Goal: Information Seeking & Learning: Learn about a topic

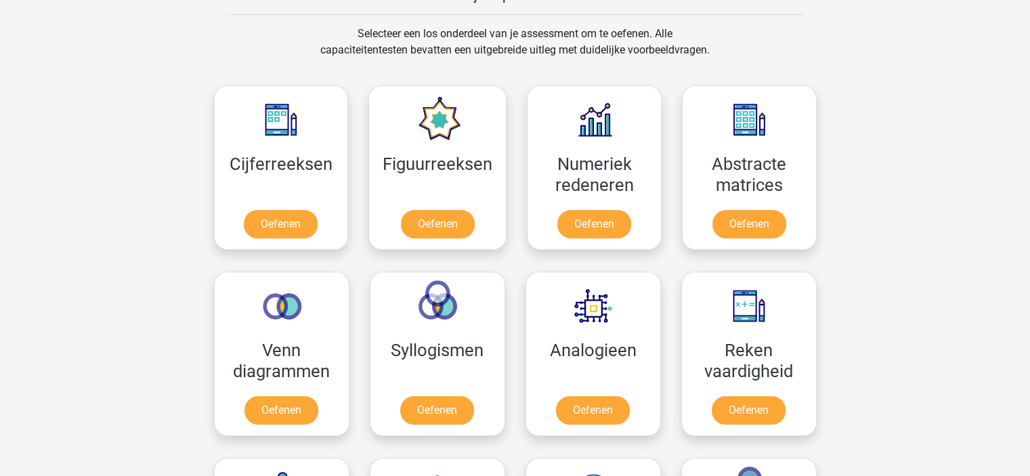
scroll to position [550, 0]
click at [283, 227] on link "Oefenen" at bounding box center [280, 227] width 77 height 30
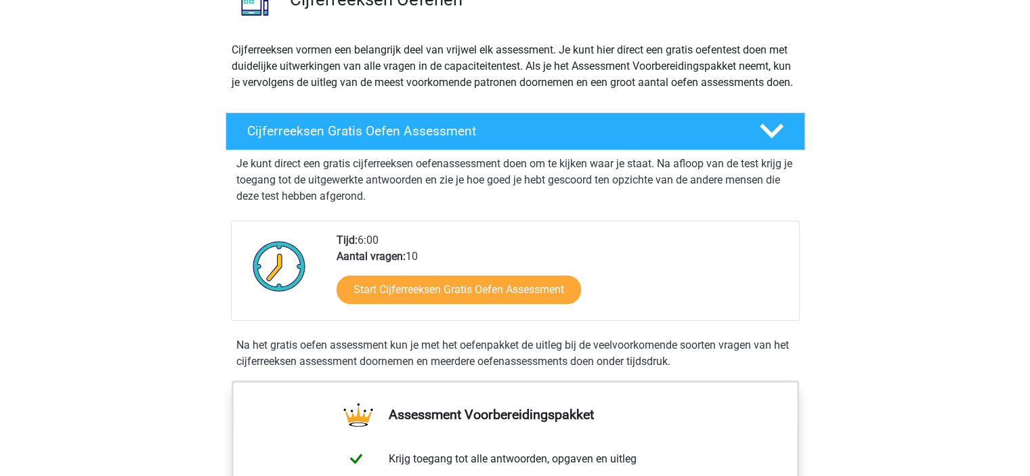
scroll to position [121, 0]
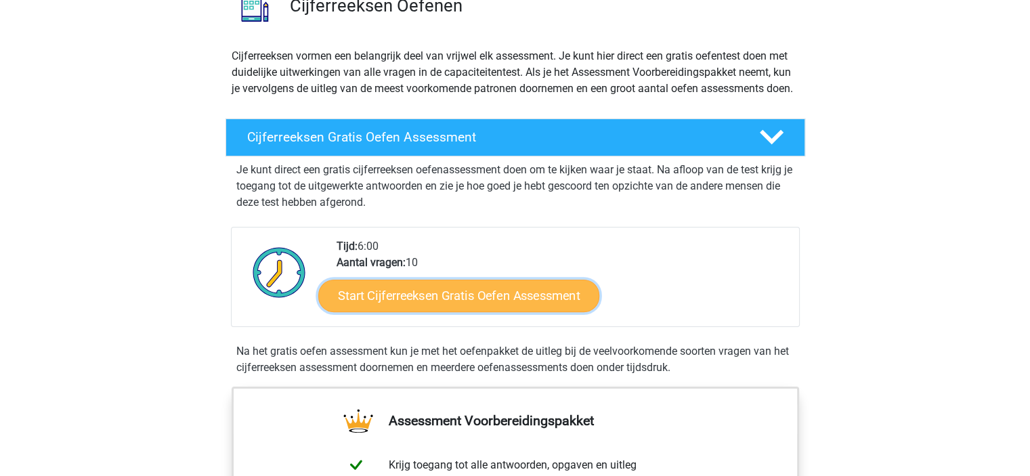
click at [498, 303] on link "Start Cijferreeksen Gratis Oefen Assessment" at bounding box center [458, 295] width 281 height 33
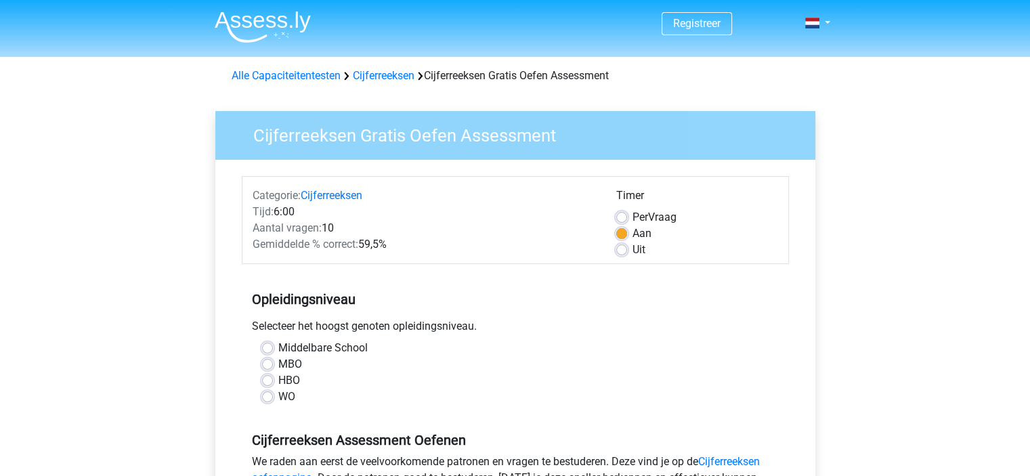
click at [272, 349] on div "Middelbare School" at bounding box center [515, 348] width 507 height 16
click at [278, 346] on label "Middelbare School" at bounding box center [322, 348] width 89 height 16
click at [265, 346] on input "Middelbare School" at bounding box center [267, 347] width 11 height 14
radio input "true"
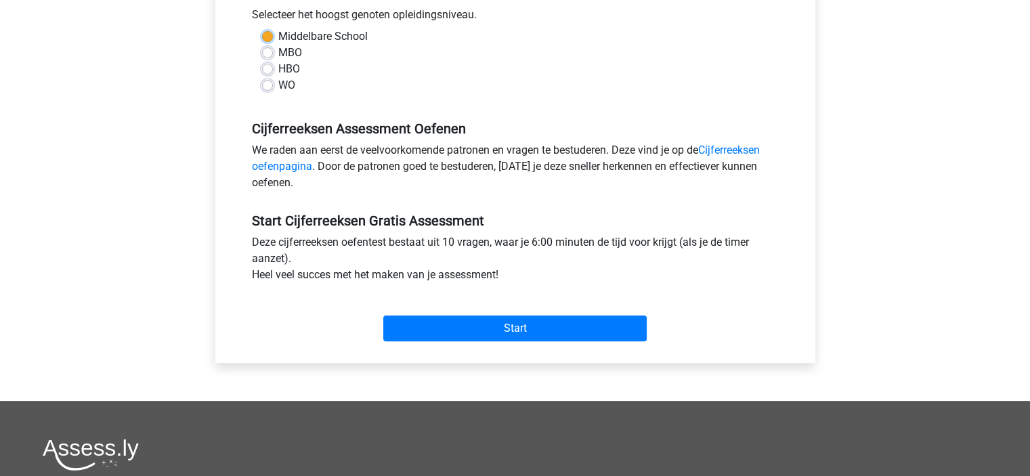
scroll to position [358, 0]
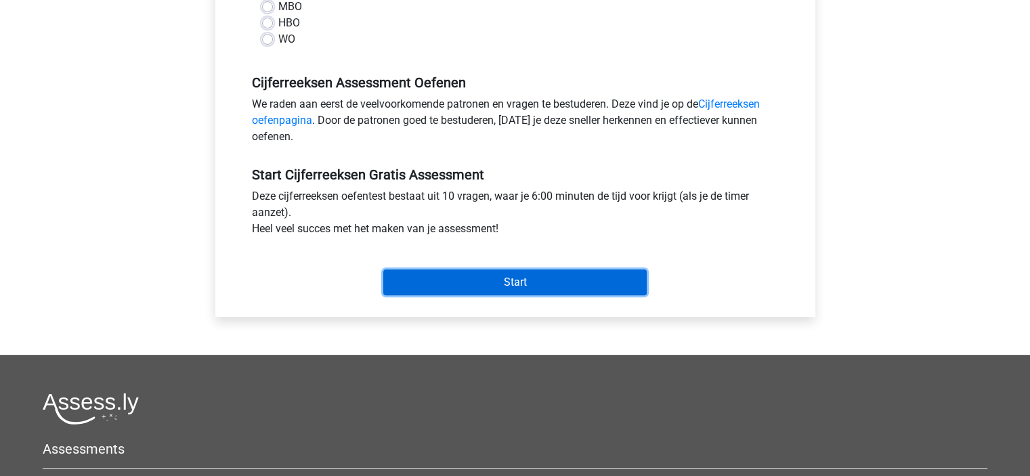
click at [447, 285] on input "Start" at bounding box center [514, 283] width 263 height 26
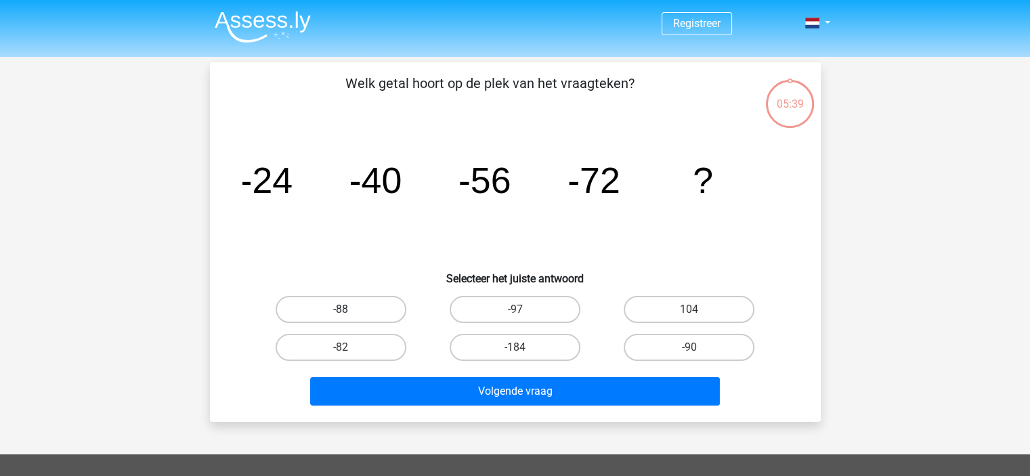
click at [388, 307] on label "-88" at bounding box center [341, 309] width 131 height 27
click at [349, 309] on input "-88" at bounding box center [345, 313] width 9 height 9
radio input "true"
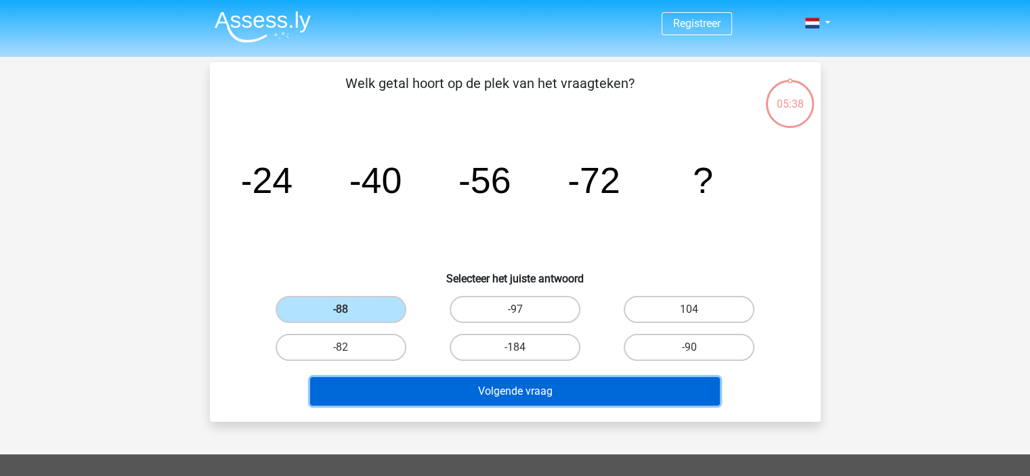
click at [537, 393] on button "Volgende vraag" at bounding box center [515, 391] width 410 height 28
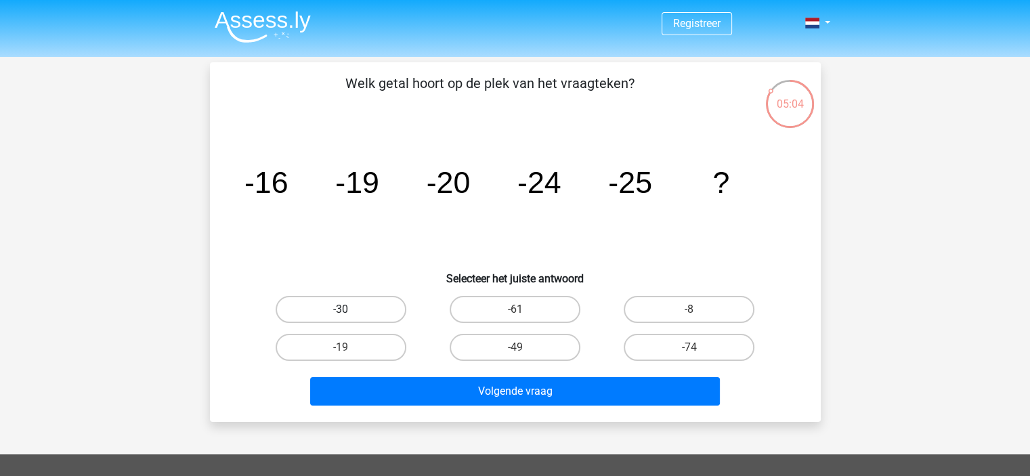
click at [372, 303] on label "-30" at bounding box center [341, 309] width 131 height 27
click at [349, 309] on input "-30" at bounding box center [345, 313] width 9 height 9
radio input "true"
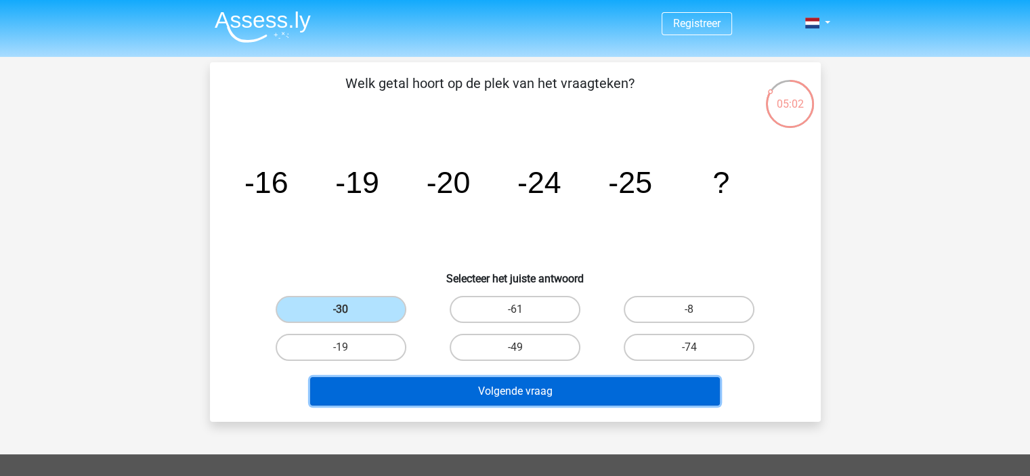
click at [445, 391] on button "Volgende vraag" at bounding box center [515, 391] width 410 height 28
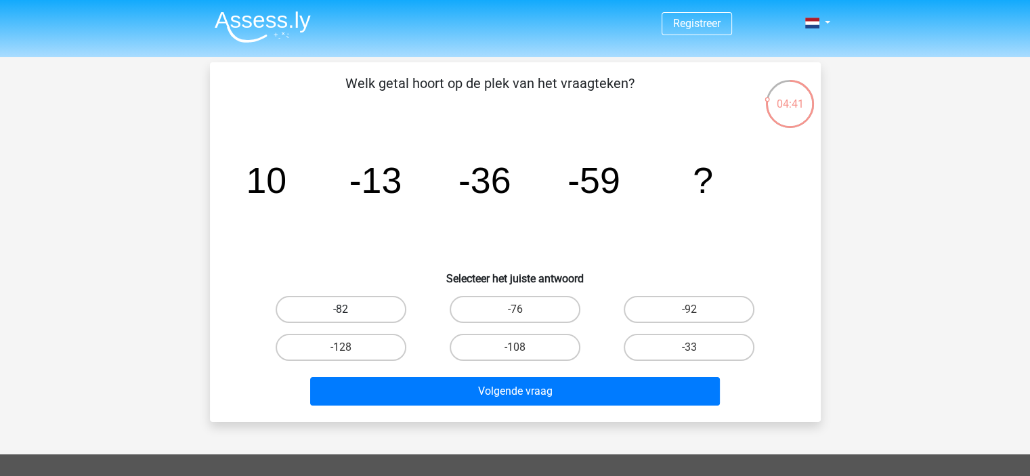
click at [377, 309] on label "-82" at bounding box center [341, 309] width 131 height 27
click at [349, 309] on input "-82" at bounding box center [345, 313] width 9 height 9
radio input "true"
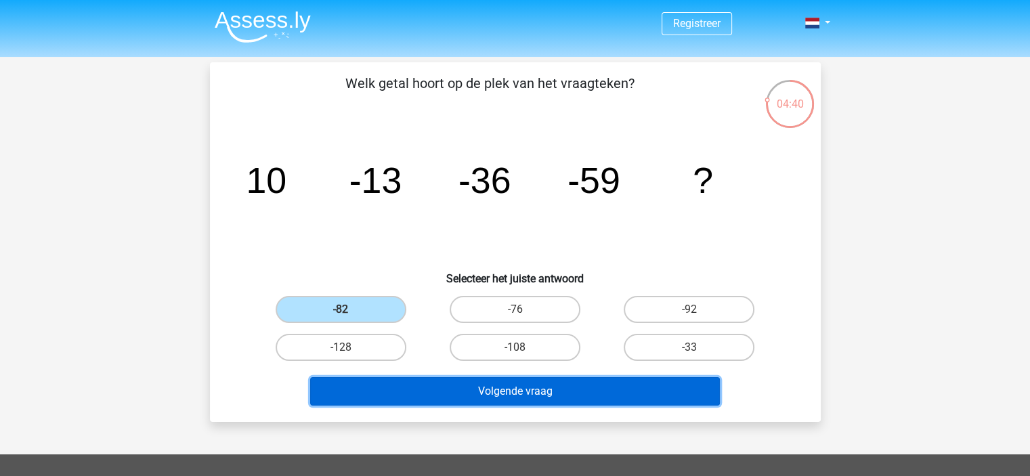
click at [439, 391] on button "Volgende vraag" at bounding box center [515, 391] width 410 height 28
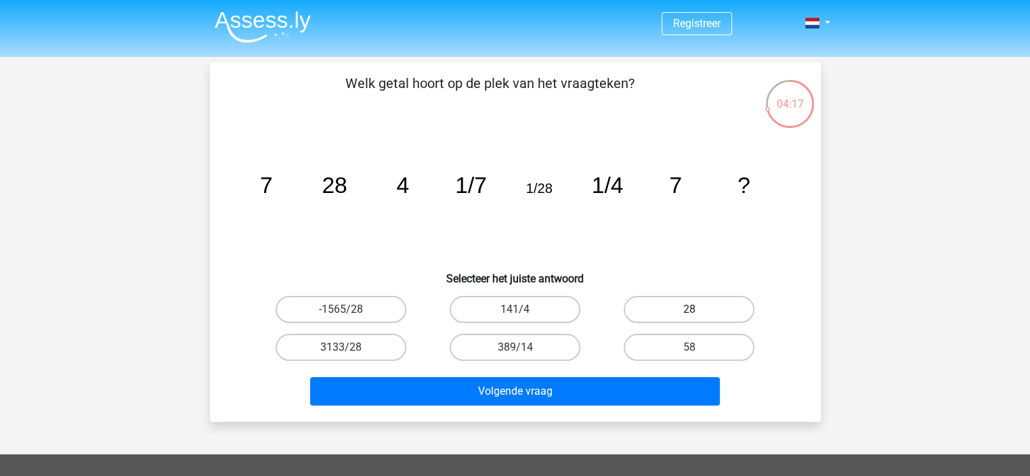
click at [675, 309] on label "28" at bounding box center [689, 309] width 131 height 27
click at [689, 309] on input "28" at bounding box center [693, 313] width 9 height 9
radio input "true"
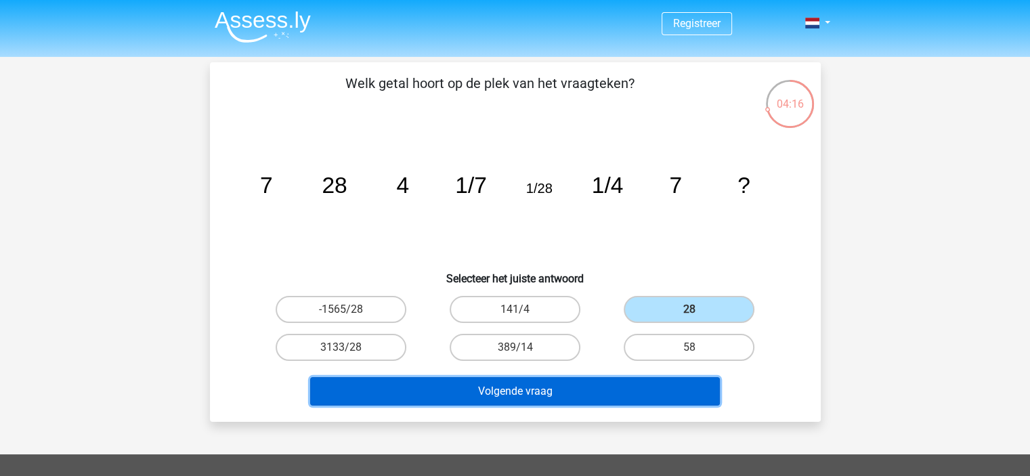
click at [546, 388] on button "Volgende vraag" at bounding box center [515, 391] width 410 height 28
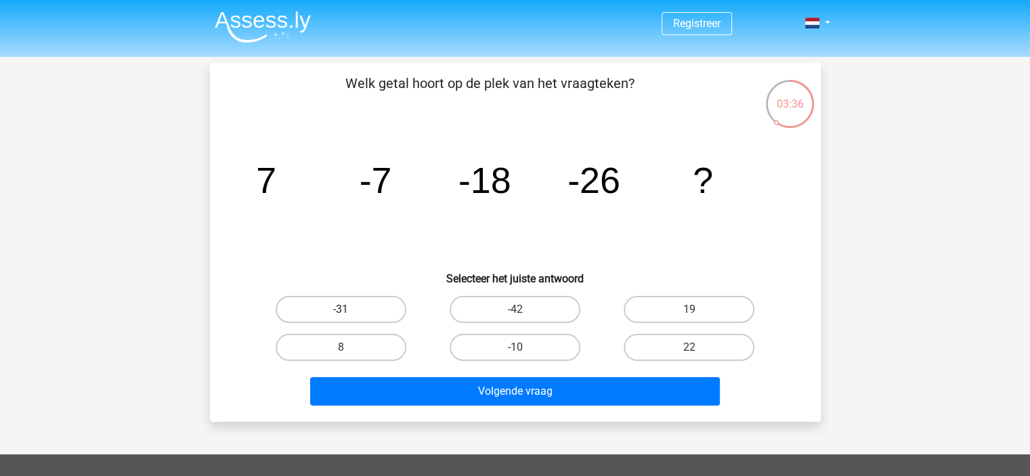
click at [362, 316] on label "-31" at bounding box center [341, 309] width 131 height 27
click at [349, 316] on input "-31" at bounding box center [345, 313] width 9 height 9
radio input "true"
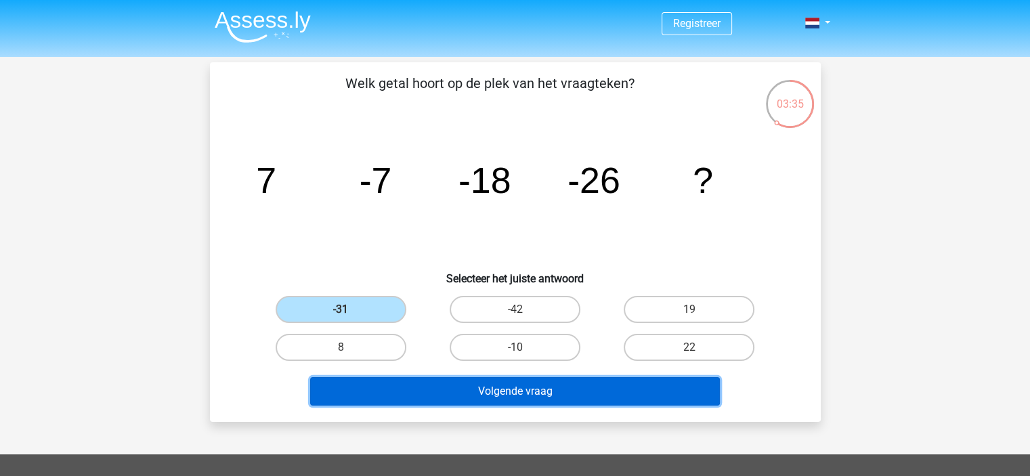
click at [598, 395] on button "Volgende vraag" at bounding box center [515, 391] width 410 height 28
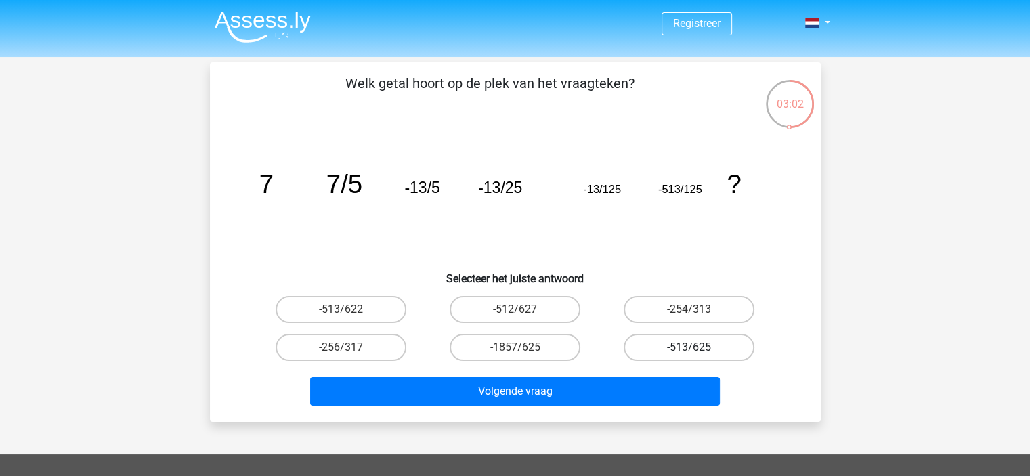
click at [662, 347] on label "-513/625" at bounding box center [689, 347] width 131 height 27
click at [689, 347] on input "-513/625" at bounding box center [693, 351] width 9 height 9
radio input "true"
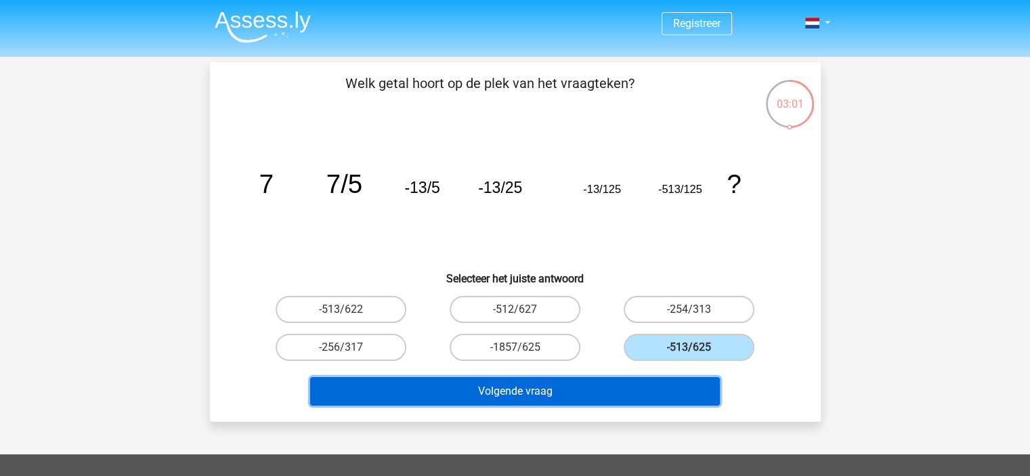
click at [535, 384] on button "Volgende vraag" at bounding box center [515, 391] width 410 height 28
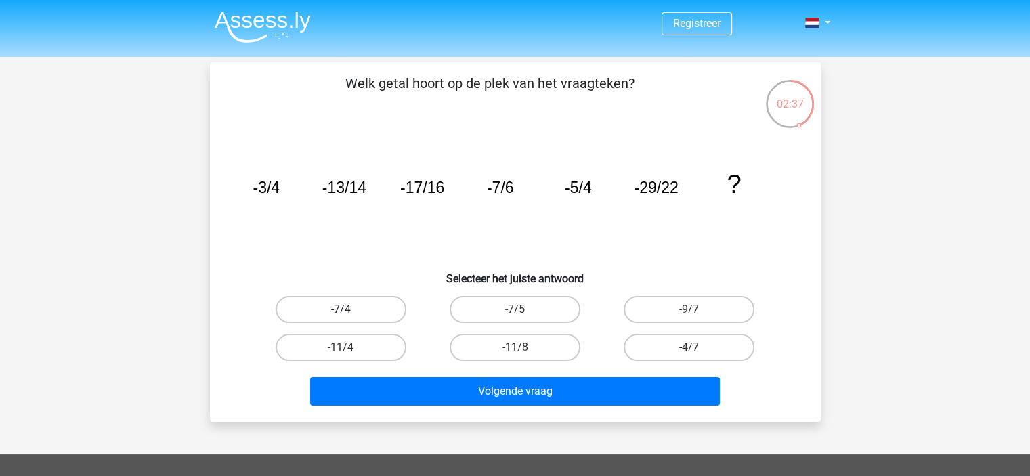
click at [403, 308] on label "-7/4" at bounding box center [341, 309] width 131 height 27
click at [349, 309] on input "-7/4" at bounding box center [345, 313] width 9 height 9
radio input "true"
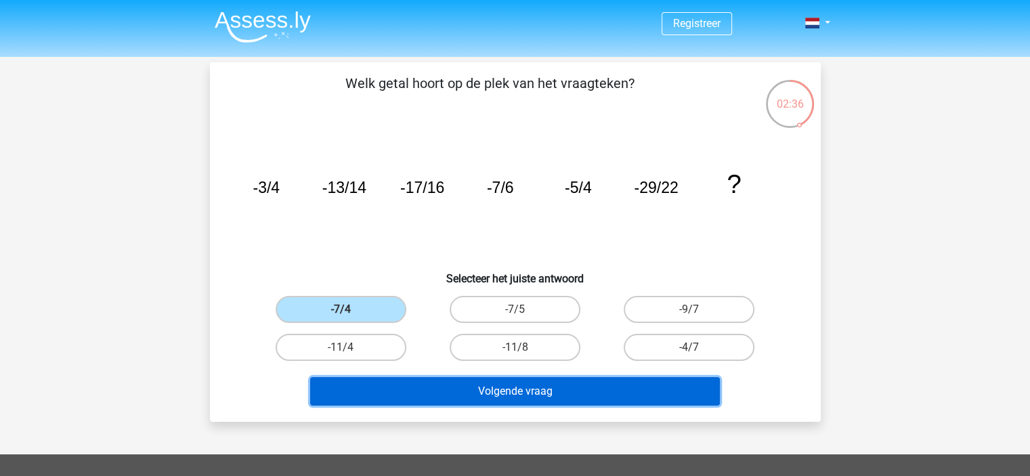
click at [499, 390] on button "Volgende vraag" at bounding box center [515, 391] width 410 height 28
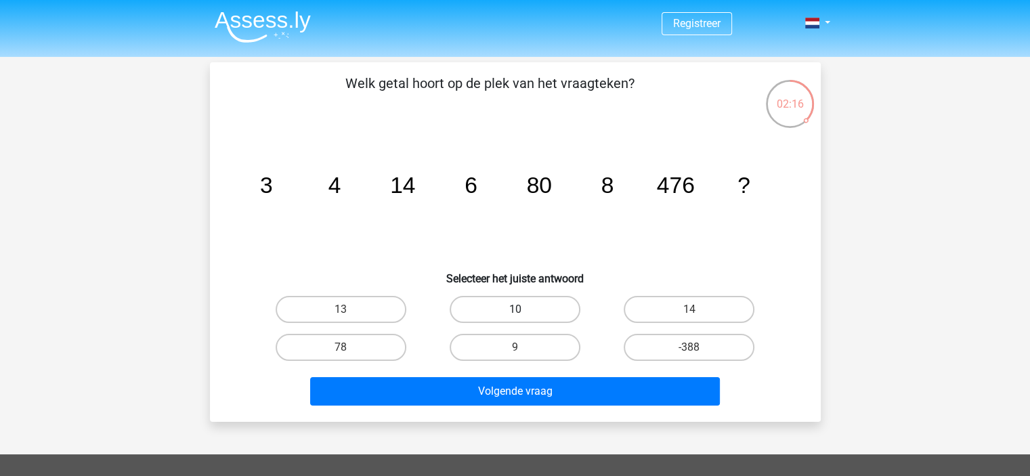
click at [526, 303] on label "10" at bounding box center [515, 309] width 131 height 27
click at [523, 309] on input "10" at bounding box center [519, 313] width 9 height 9
radio input "true"
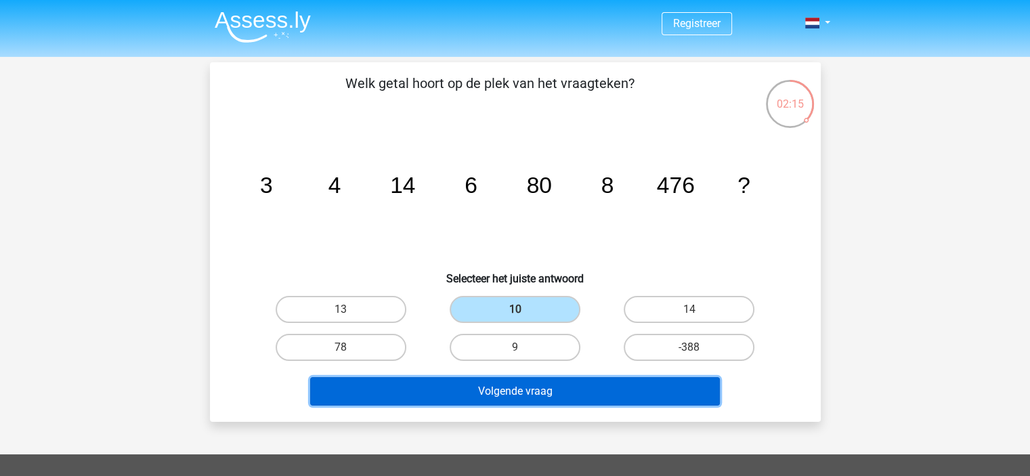
click at [516, 385] on button "Volgende vraag" at bounding box center [515, 391] width 410 height 28
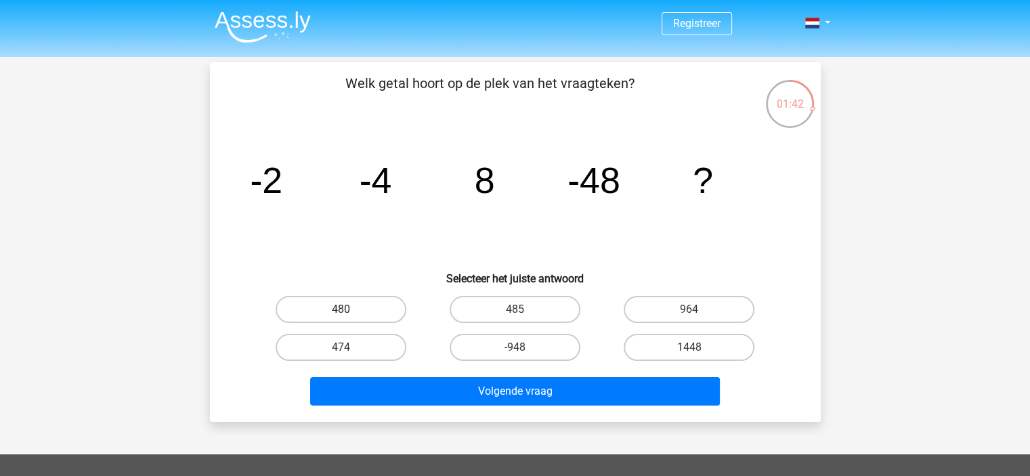
click at [345, 305] on label "480" at bounding box center [341, 309] width 131 height 27
click at [345, 309] on input "480" at bounding box center [345, 313] width 9 height 9
radio input "true"
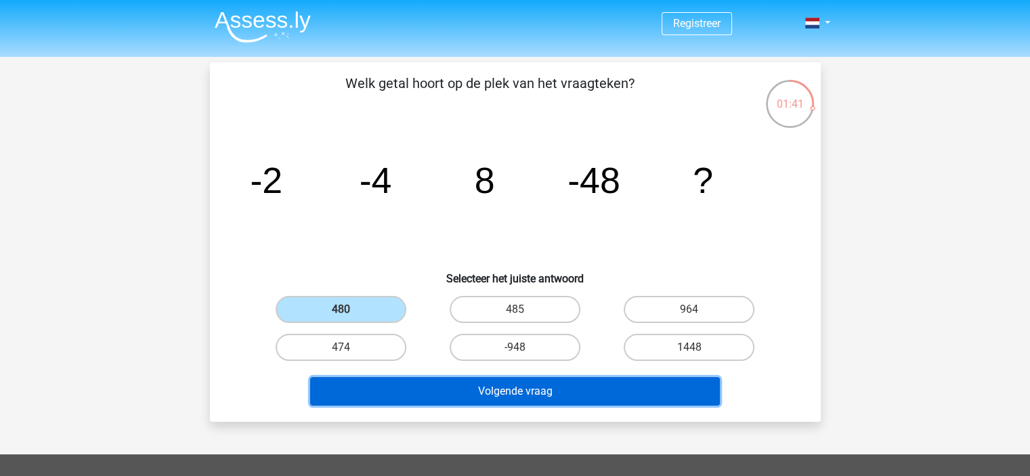
click at [428, 384] on button "Volgende vraag" at bounding box center [515, 391] width 410 height 28
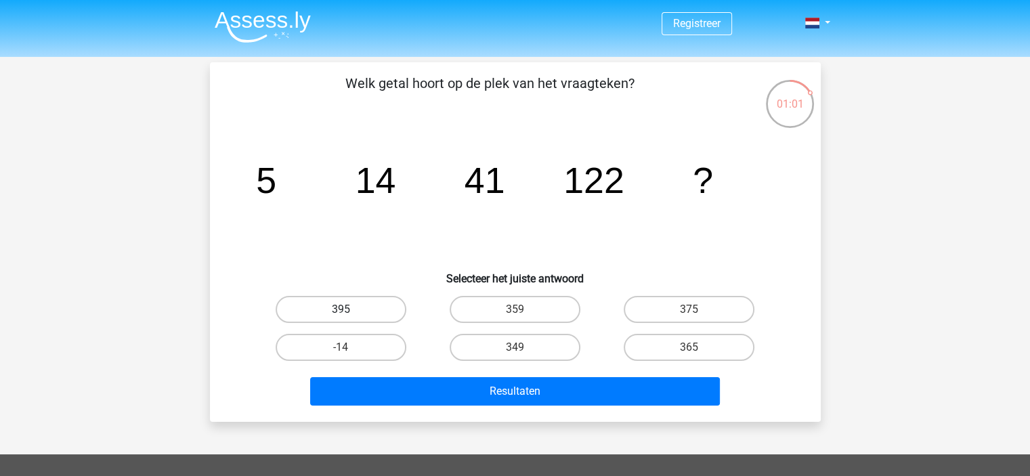
click at [372, 306] on label "395" at bounding box center [341, 309] width 131 height 27
click at [349, 309] on input "395" at bounding box center [345, 313] width 9 height 9
radio input "true"
click at [643, 301] on label "375" at bounding box center [689, 309] width 131 height 27
click at [689, 309] on input "375" at bounding box center [693, 313] width 9 height 9
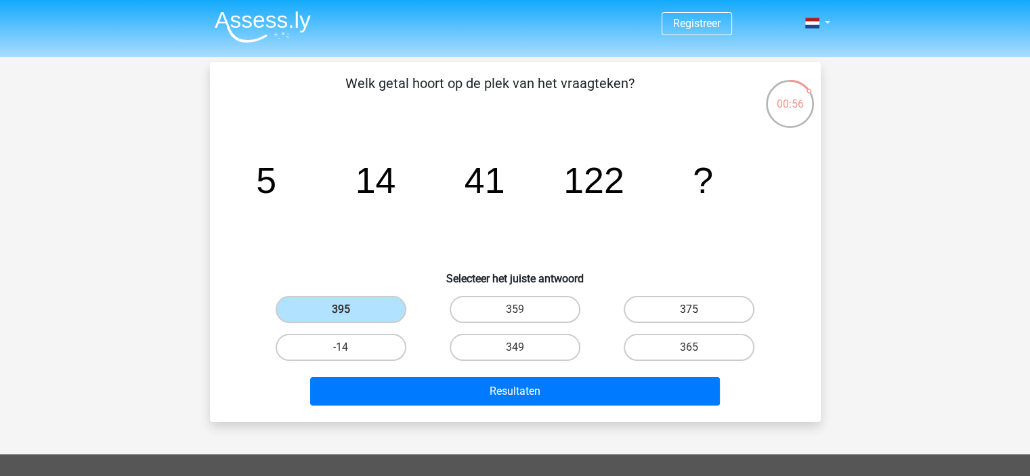
radio input "true"
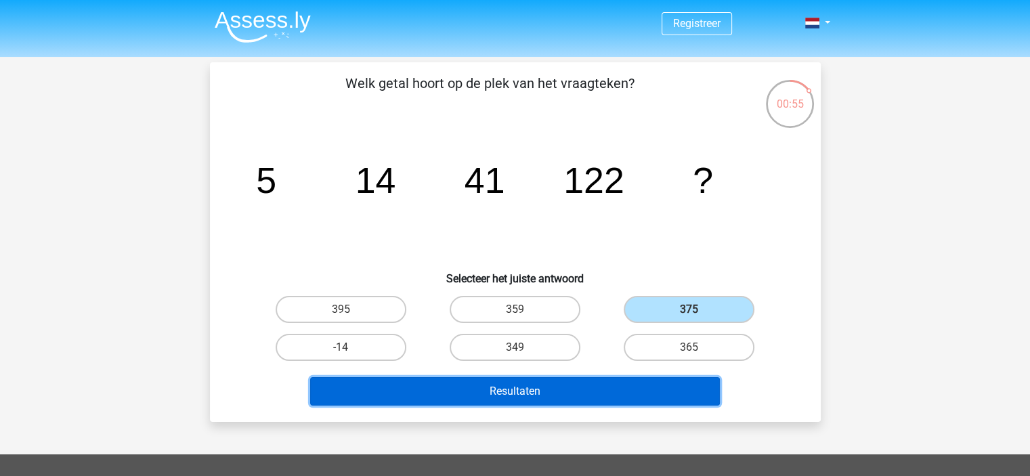
click at [599, 398] on button "Resultaten" at bounding box center [515, 391] width 410 height 28
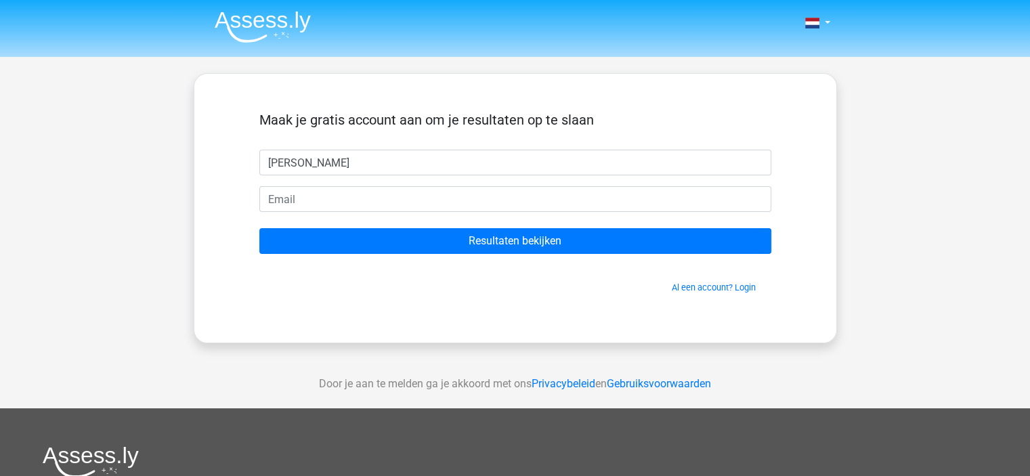
type input "[PERSON_NAME]"
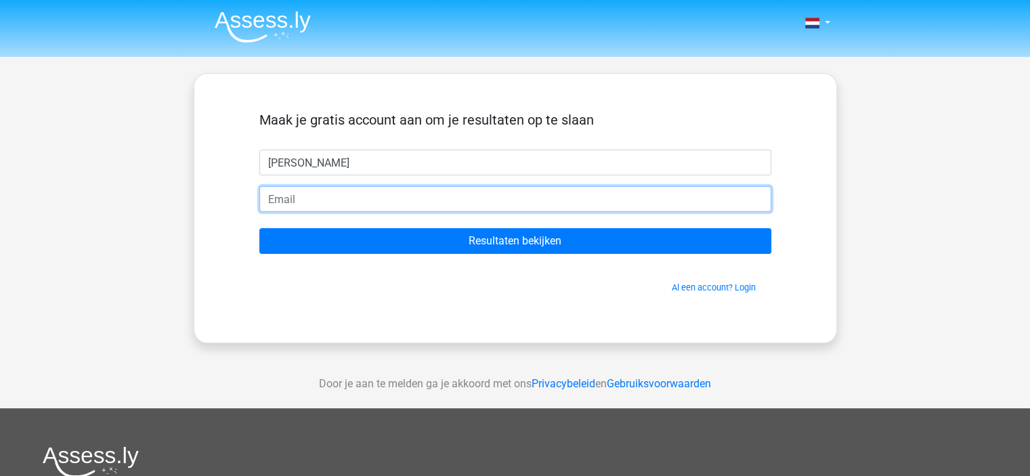
click at [379, 198] on input "email" at bounding box center [515, 199] width 512 height 26
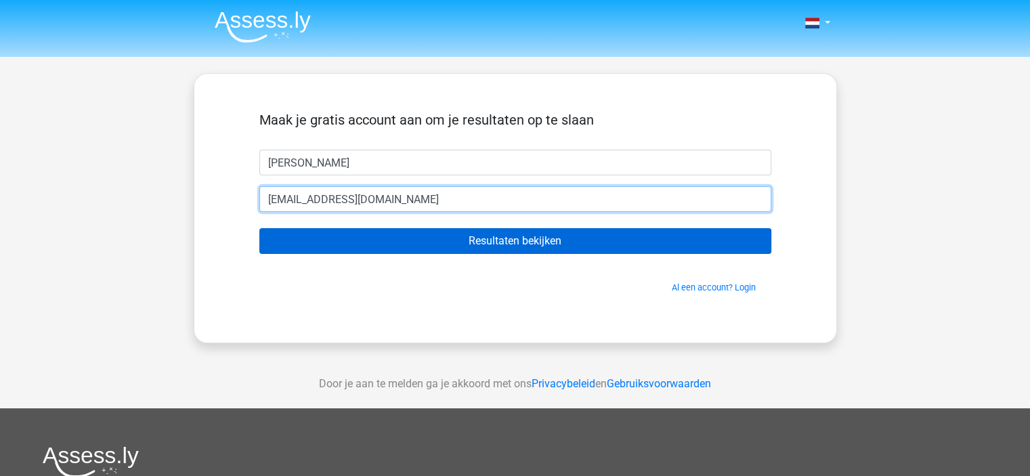
type input "[EMAIL_ADDRESS][DOMAIN_NAME]"
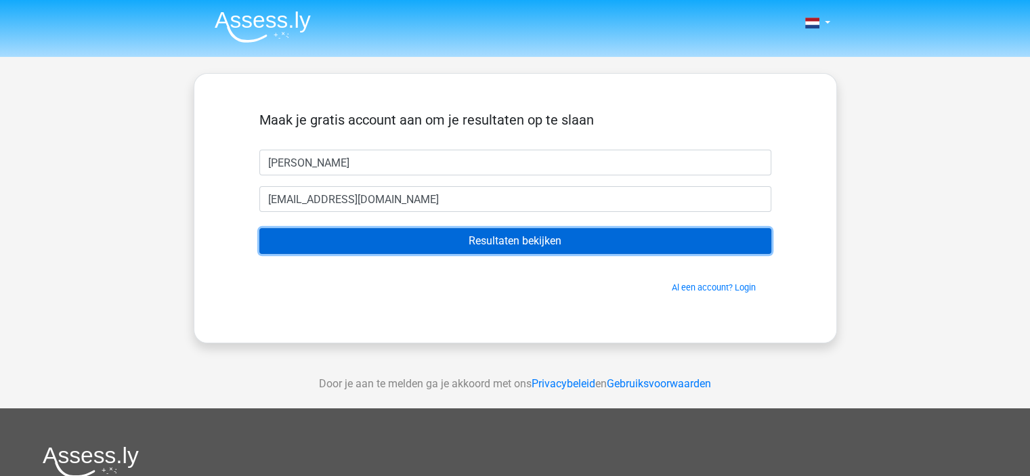
click at [404, 253] on input "Resultaten bekijken" at bounding box center [515, 241] width 512 height 26
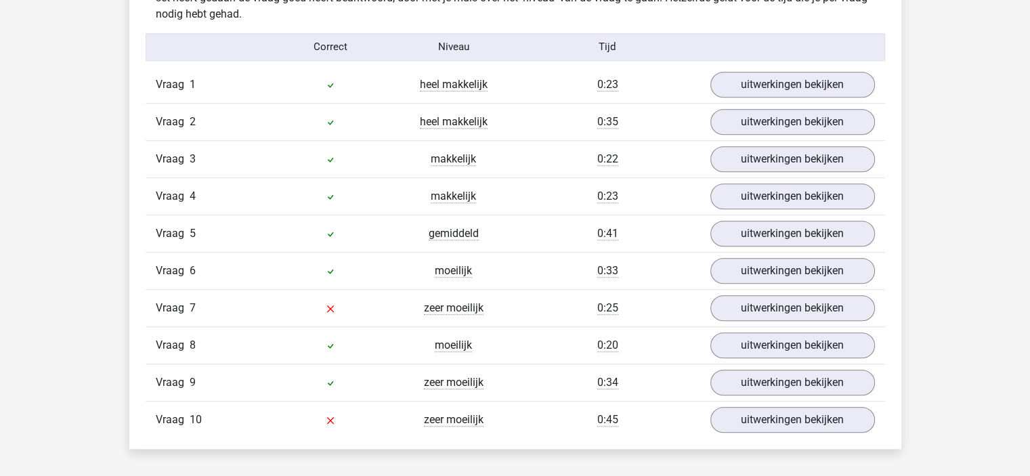
scroll to position [1096, 0]
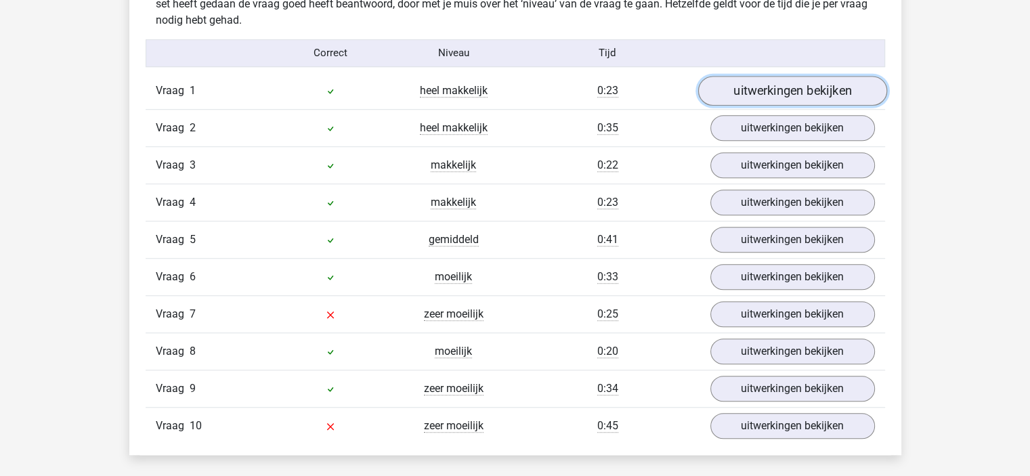
click at [808, 85] on link "uitwerkingen bekijken" at bounding box center [792, 91] width 189 height 30
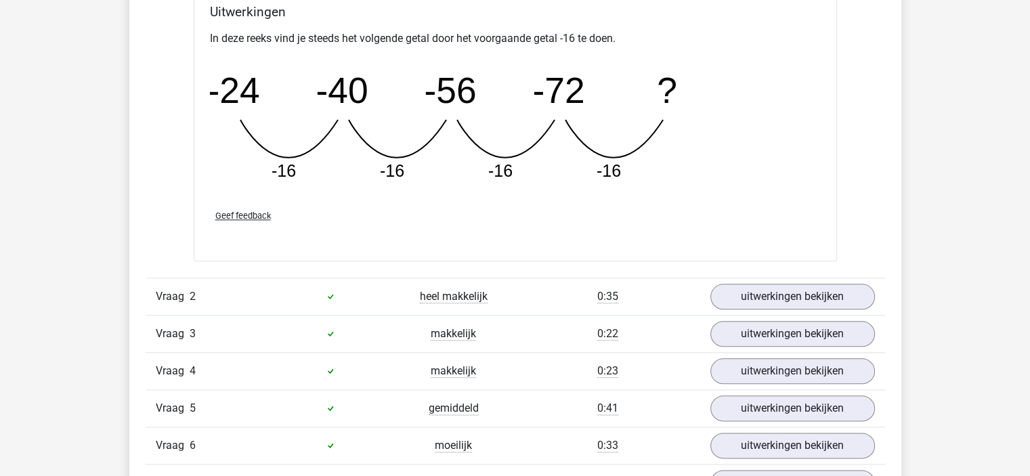
scroll to position [1527, 0]
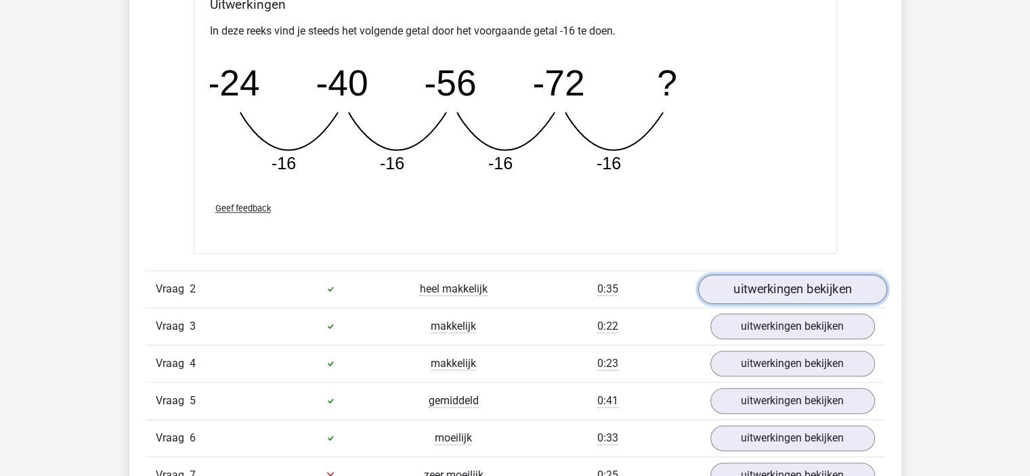
click at [774, 276] on link "uitwerkingen bekijken" at bounding box center [792, 289] width 189 height 30
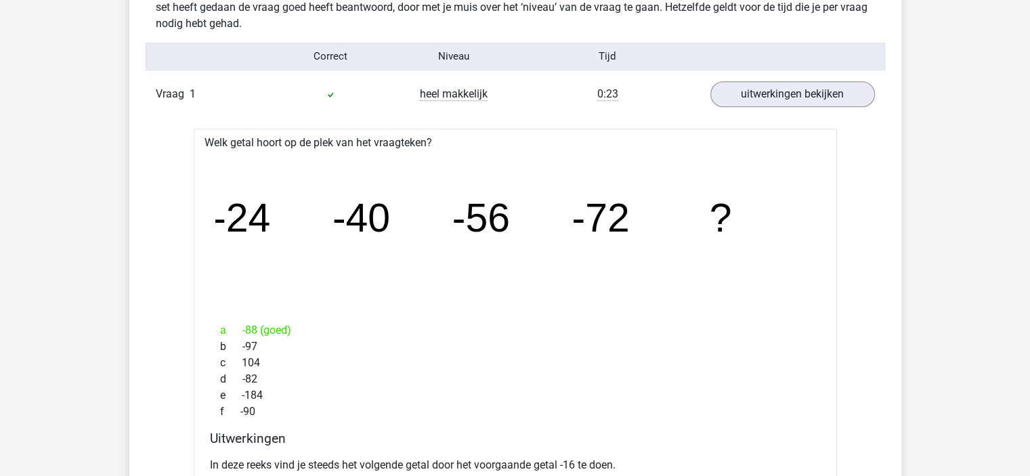
scroll to position [1090, 0]
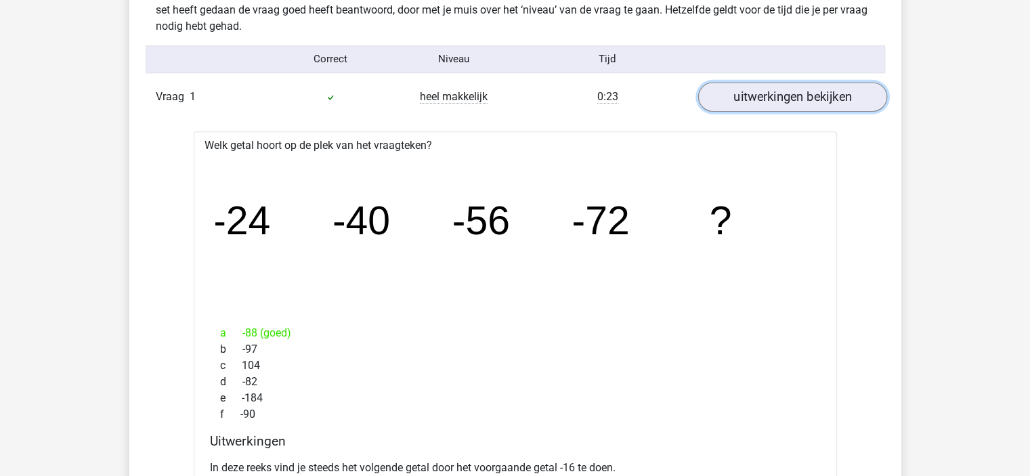
click at [791, 106] on link "uitwerkingen bekijken" at bounding box center [792, 97] width 189 height 30
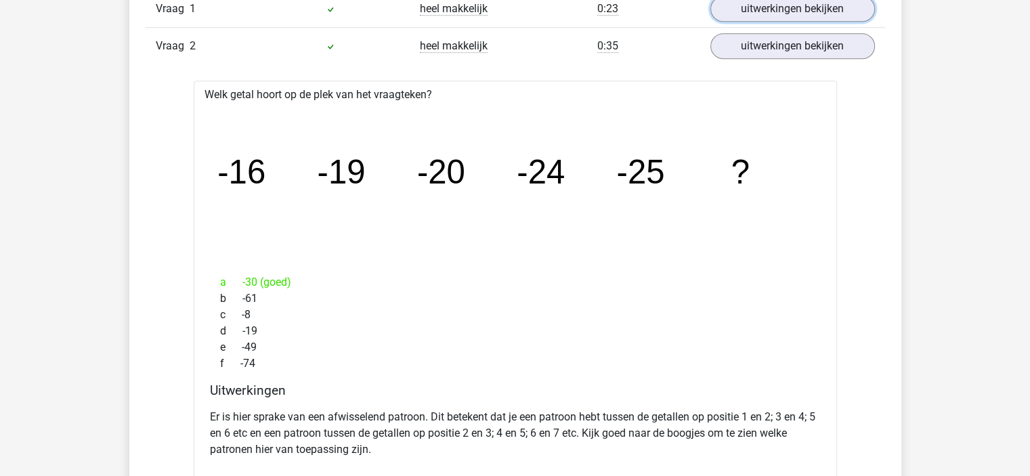
scroll to position [1178, 0]
click at [817, 44] on link "uitwerkingen bekijken" at bounding box center [792, 47] width 189 height 30
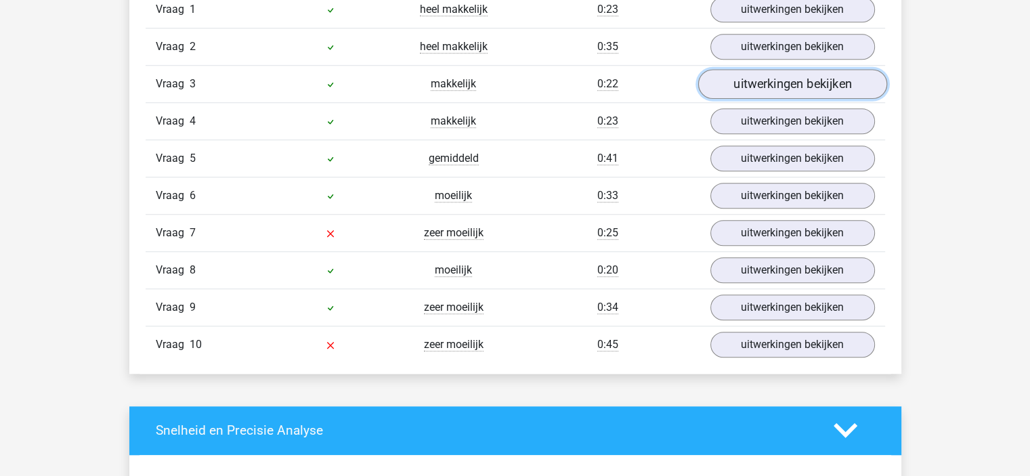
click at [790, 83] on link "uitwerkingen bekijken" at bounding box center [792, 84] width 189 height 30
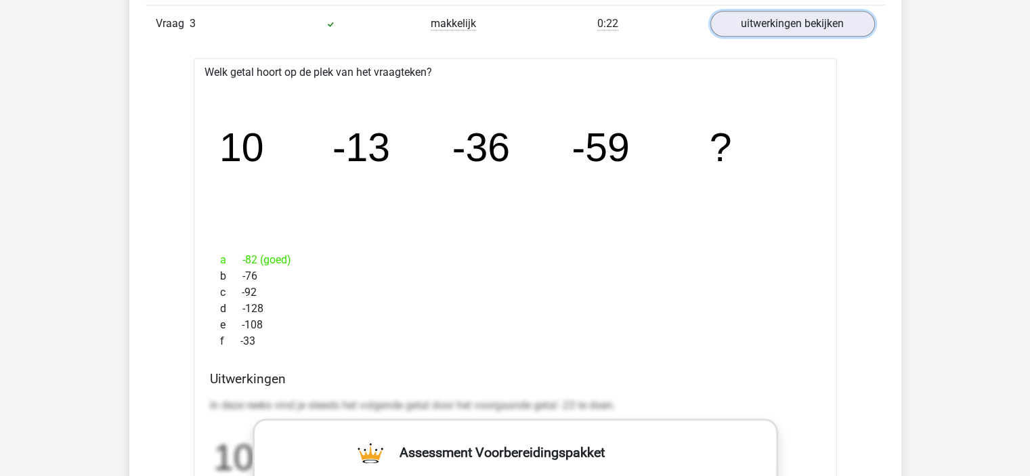
scroll to position [1237, 0]
click at [791, 22] on link "uitwerkingen bekijken" at bounding box center [792, 24] width 189 height 30
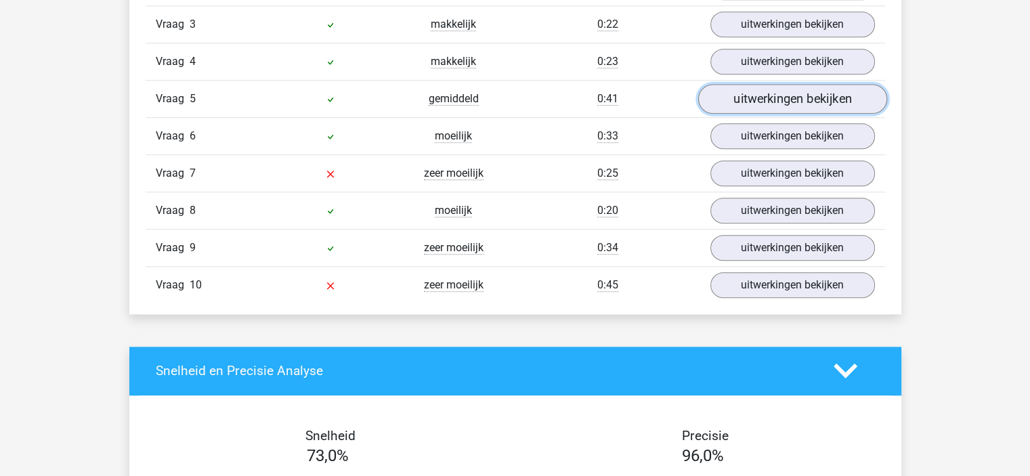
click at [796, 85] on link "uitwerkingen bekijken" at bounding box center [792, 99] width 189 height 30
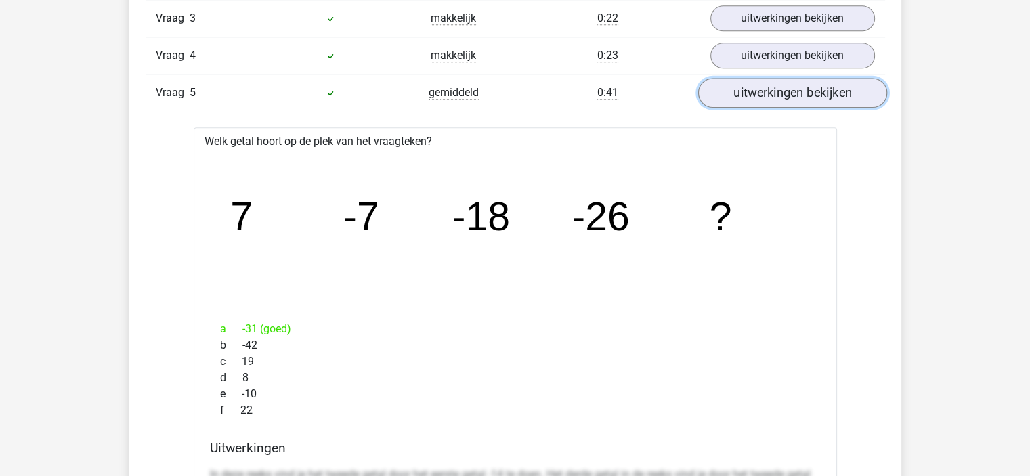
scroll to position [1243, 0]
click at [796, 84] on link "uitwerkingen bekijken" at bounding box center [792, 94] width 189 height 30
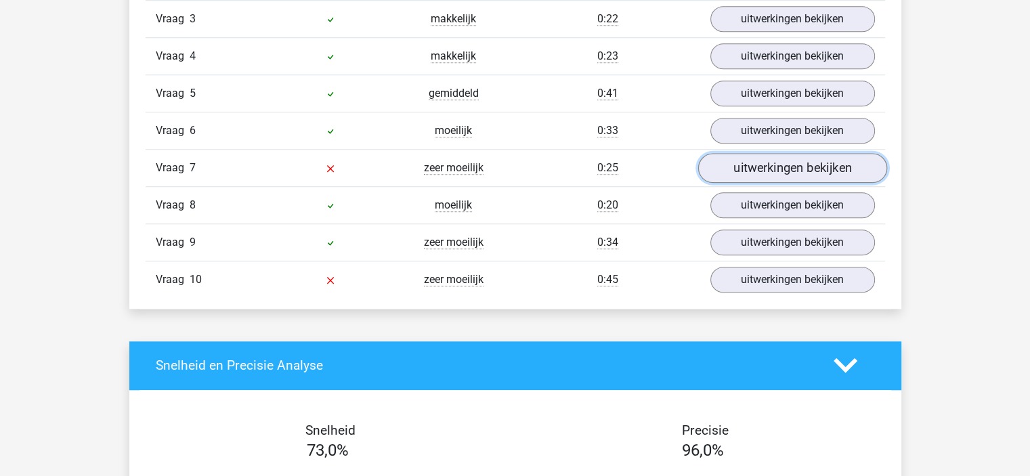
click at [769, 162] on link "uitwerkingen bekijken" at bounding box center [792, 168] width 189 height 30
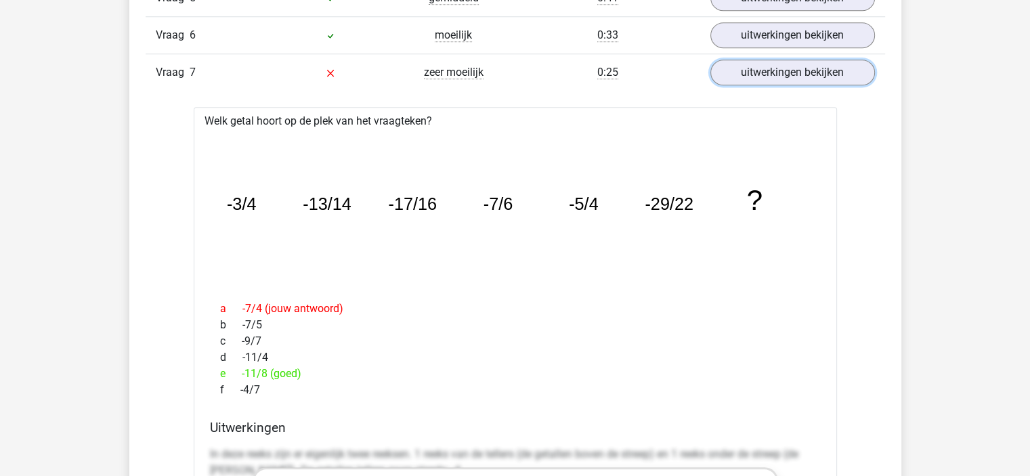
scroll to position [1322, 0]
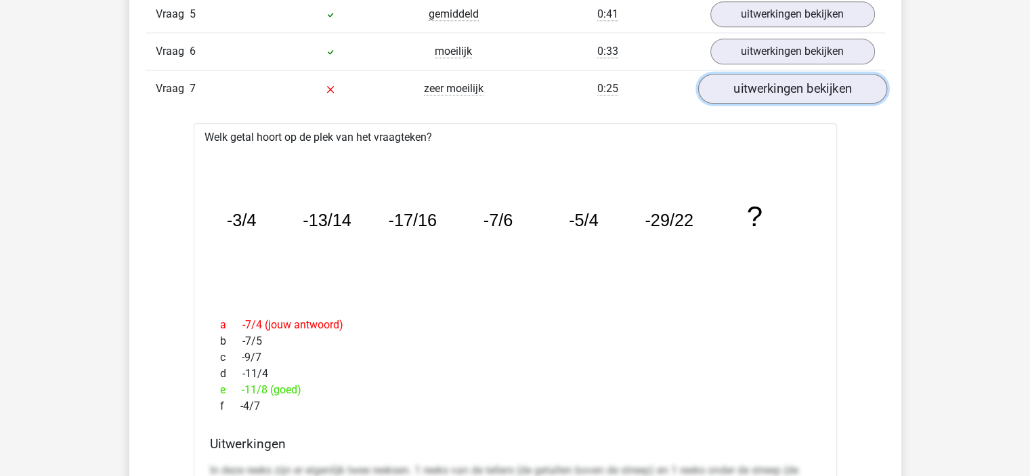
click at [790, 94] on link "uitwerkingen bekijken" at bounding box center [792, 89] width 189 height 30
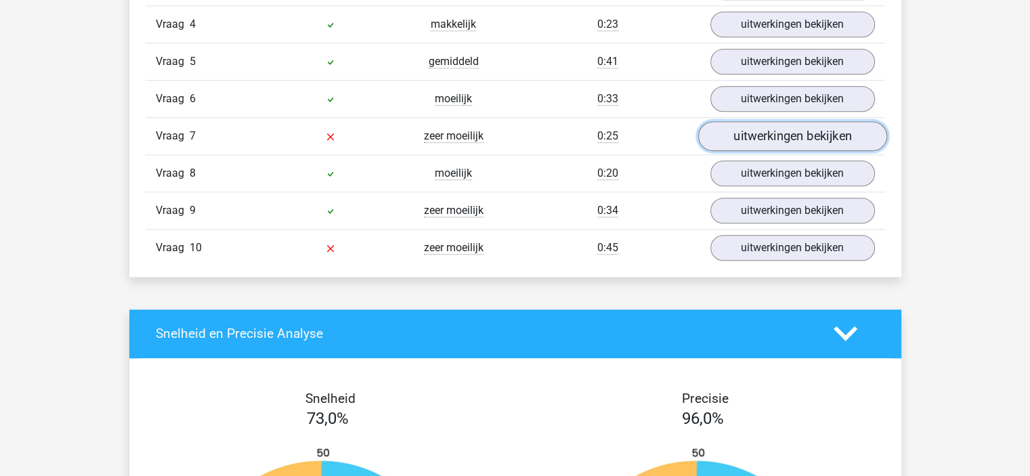
scroll to position [1292, 0]
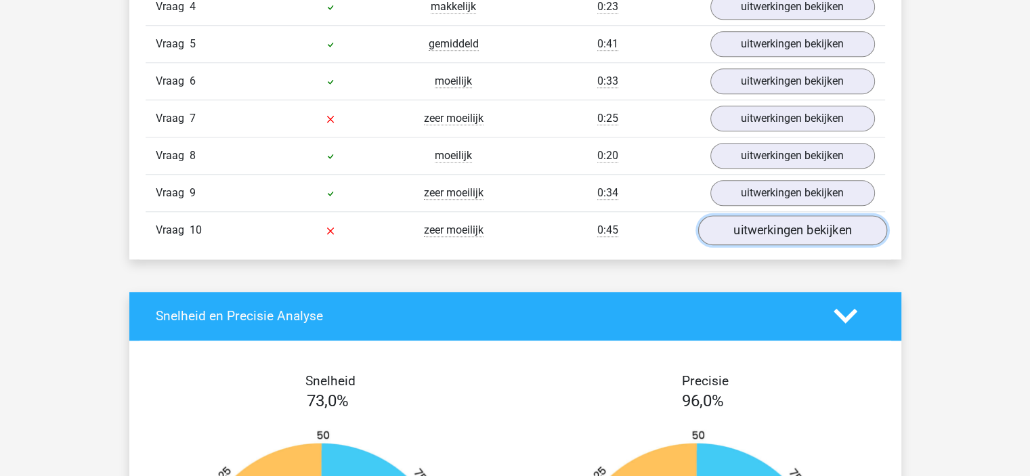
click at [766, 232] on link "uitwerkingen bekijken" at bounding box center [792, 230] width 189 height 30
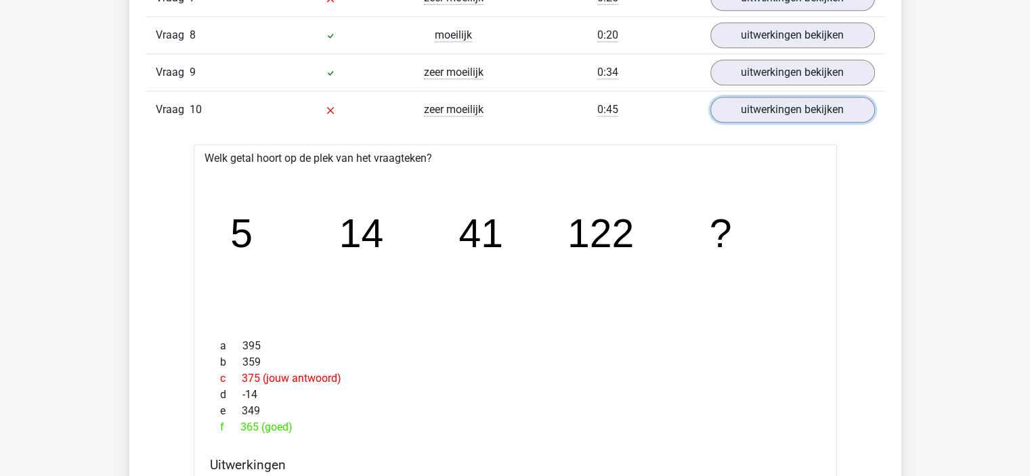
scroll to position [1410, 0]
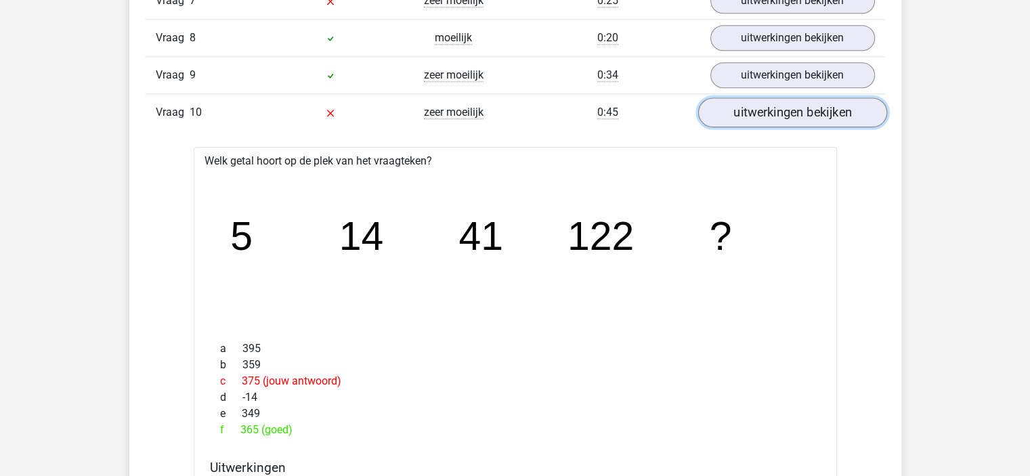
click at [809, 114] on link "uitwerkingen bekijken" at bounding box center [792, 113] width 189 height 30
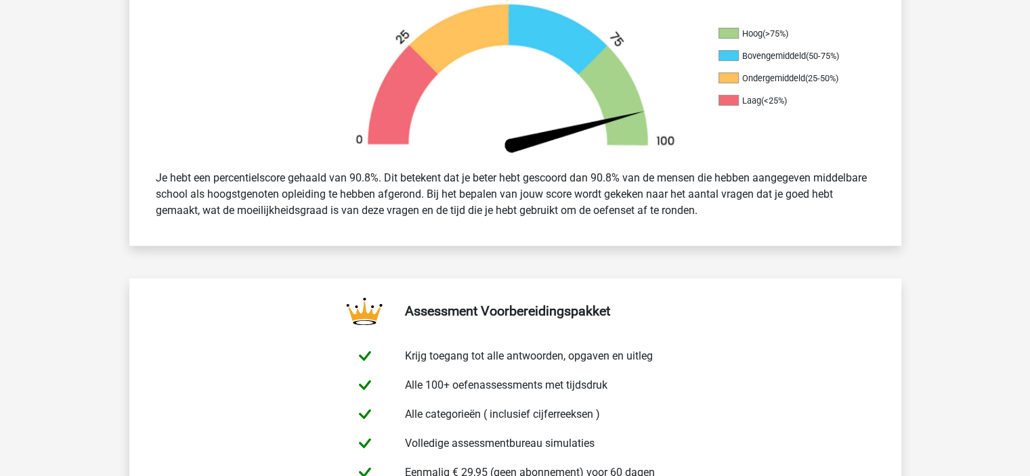
scroll to position [0, 0]
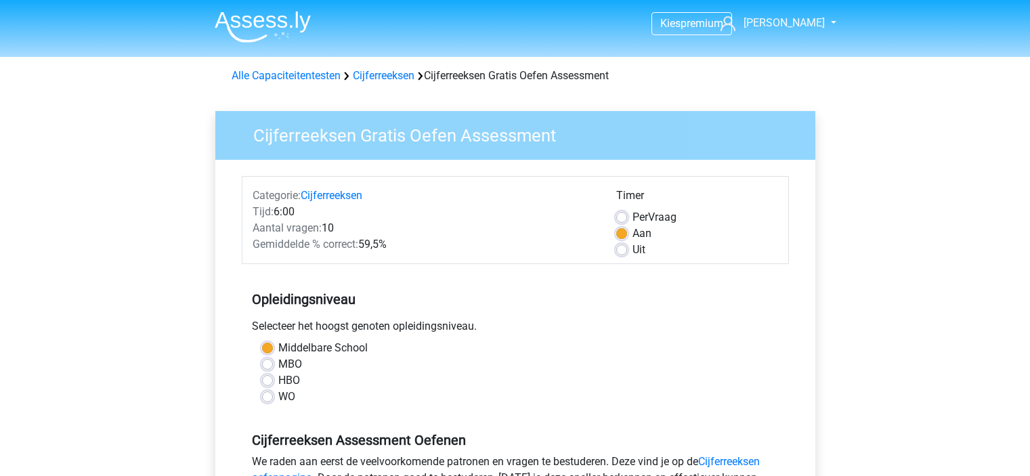
scroll to position [358, 0]
